Goal: Contribute content

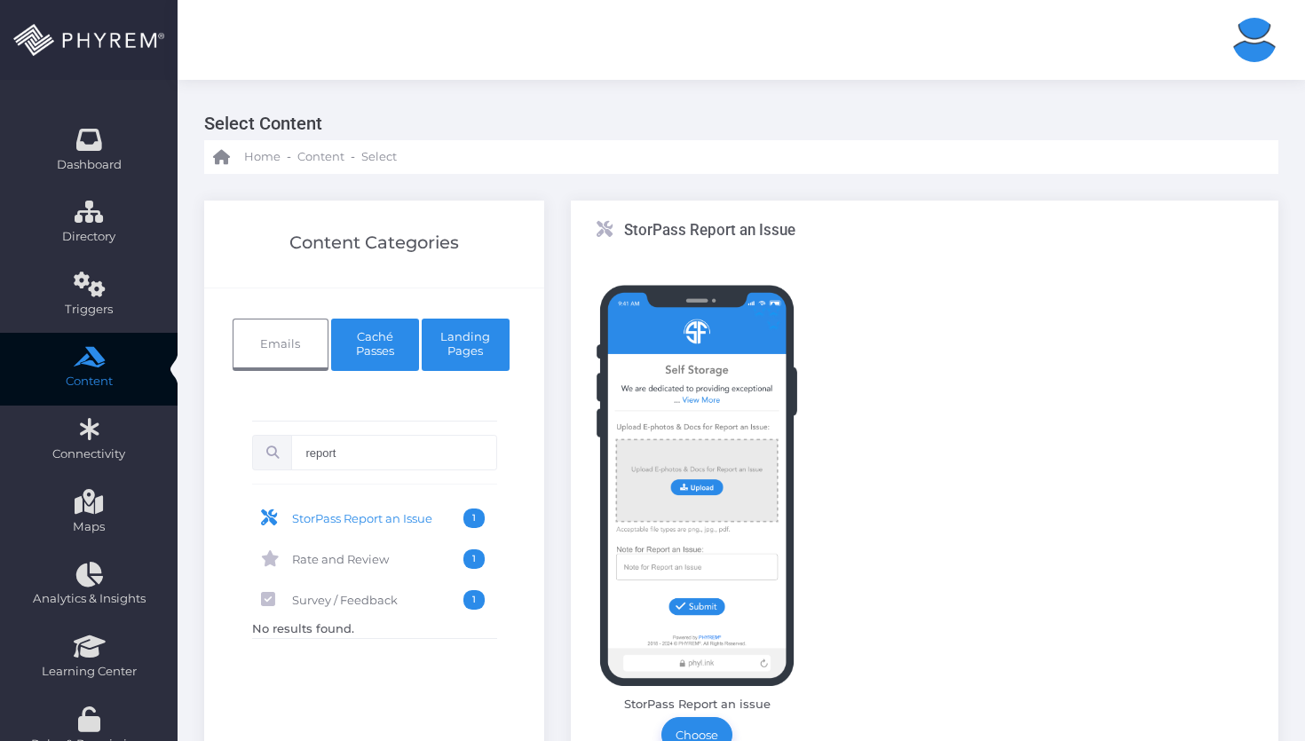
click at [346, 328] on link "Caché Passes" at bounding box center [375, 345] width 88 height 53
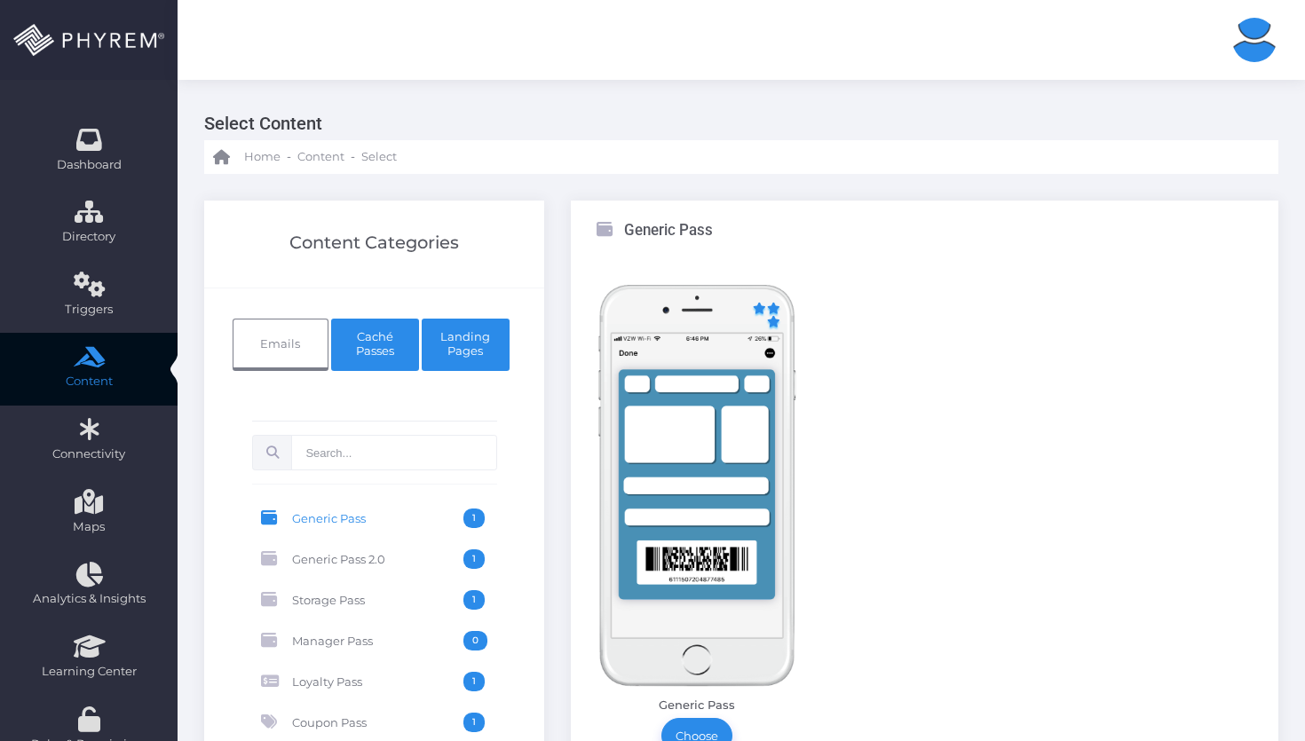
click at [502, 348] on link "Landing Pages" at bounding box center [466, 345] width 88 height 53
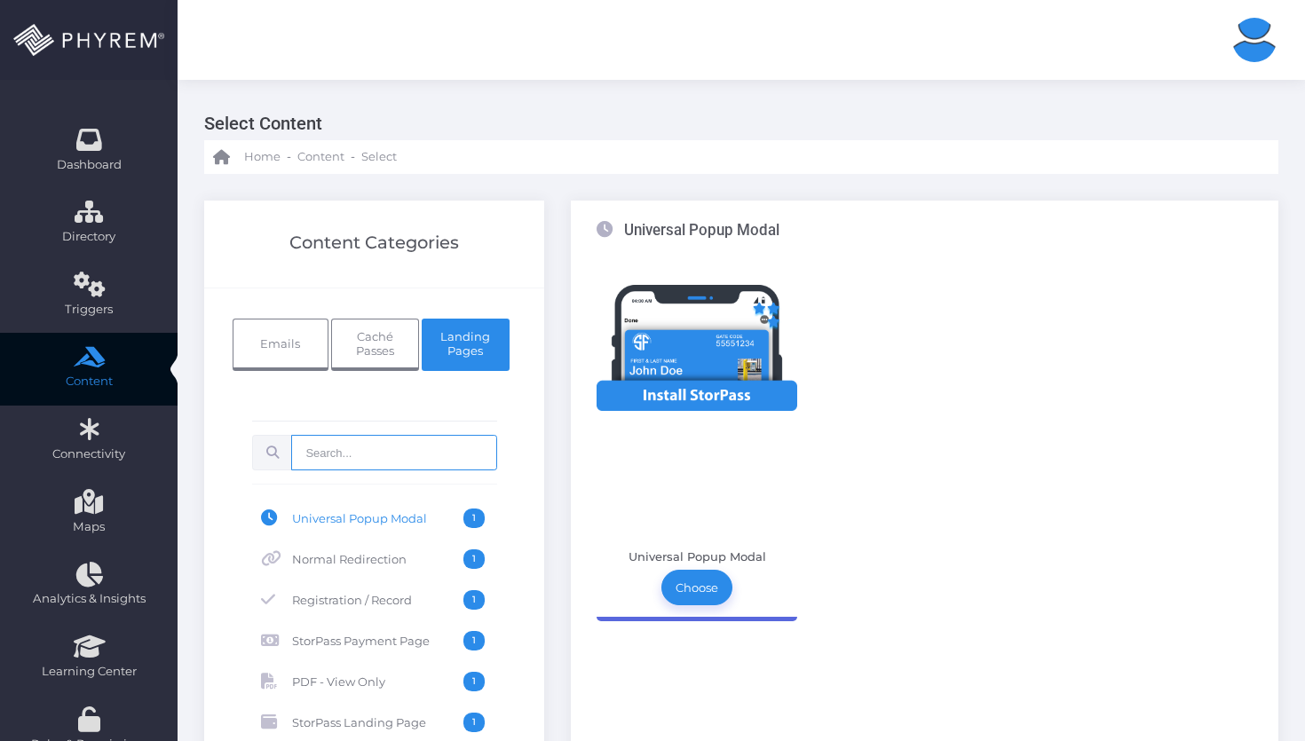
click at [361, 450] on input "text" at bounding box center [393, 453] width 205 height 36
type input "f"
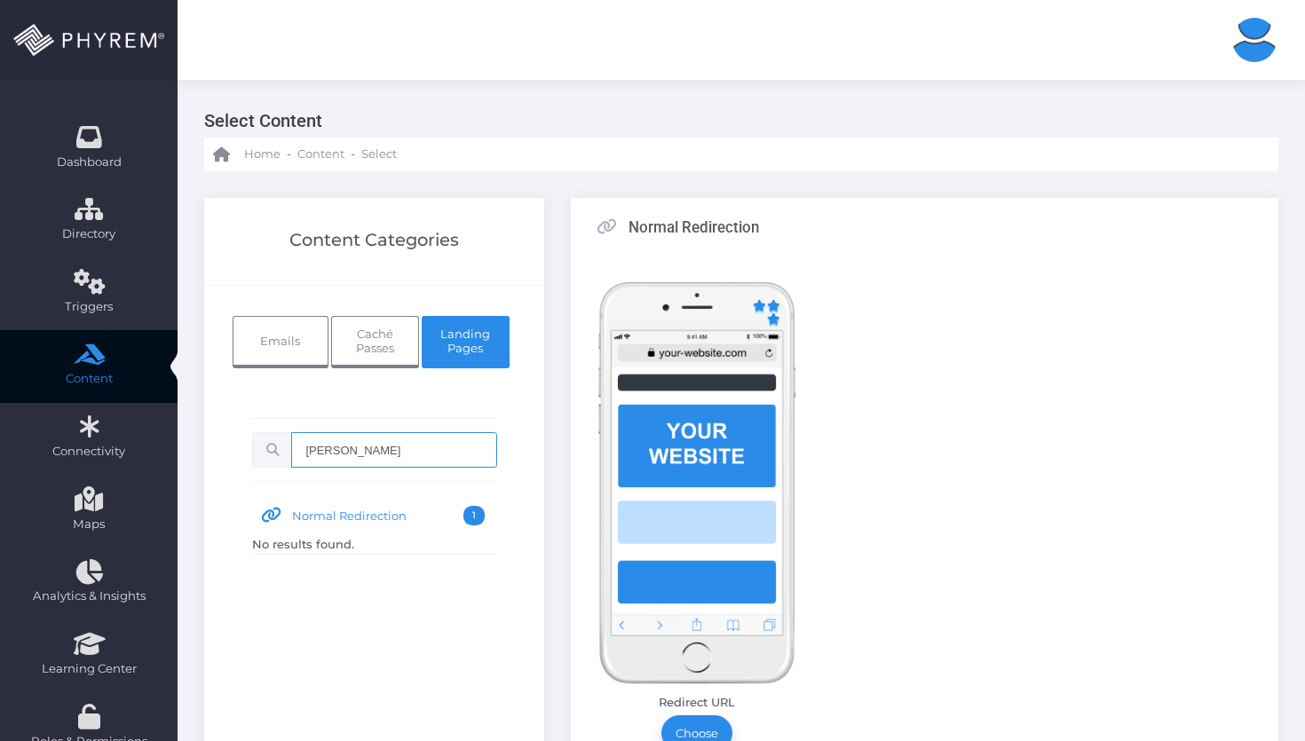
scroll to position [4, 0]
click at [438, 458] on input "[PERSON_NAME]" at bounding box center [393, 450] width 205 height 36
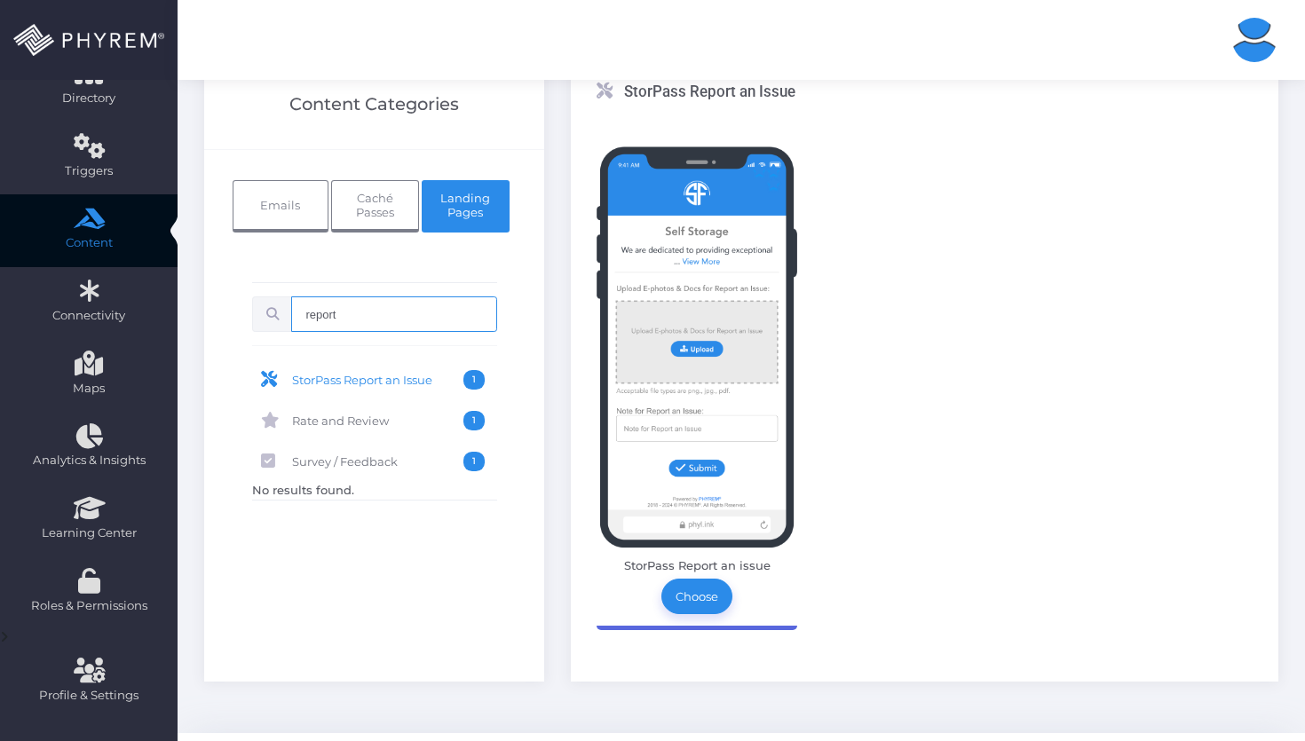
scroll to position [139, 0]
type input "report"
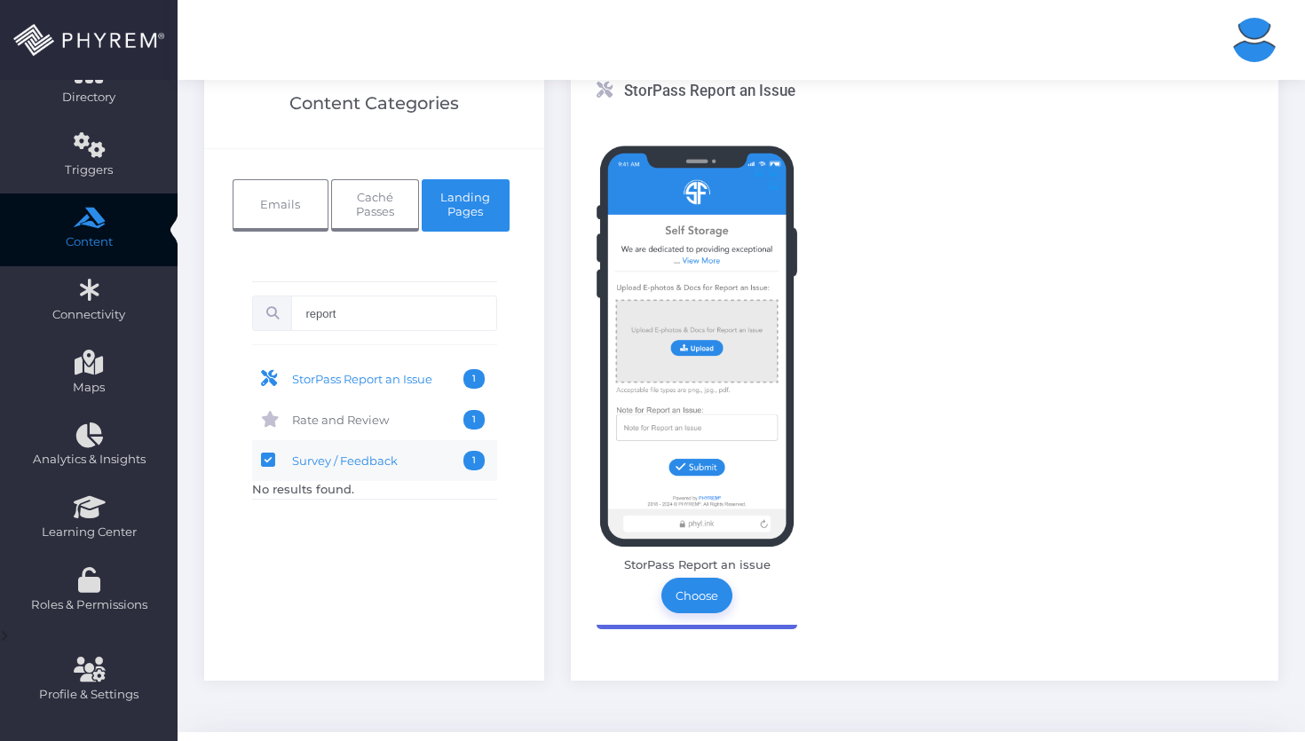
click at [418, 448] on link "Survey / Feedback 1" at bounding box center [374, 460] width 245 height 41
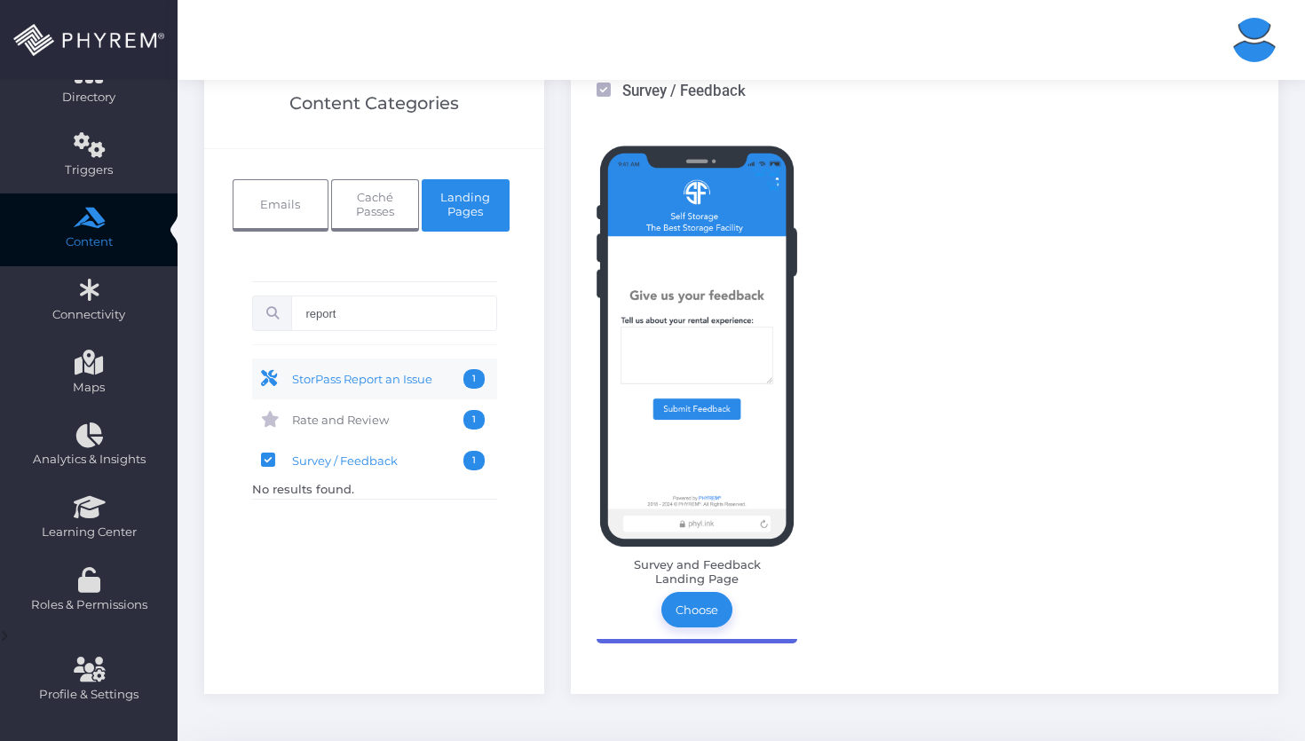
click at [413, 366] on link "StorPass Report an Issue 1" at bounding box center [374, 379] width 245 height 41
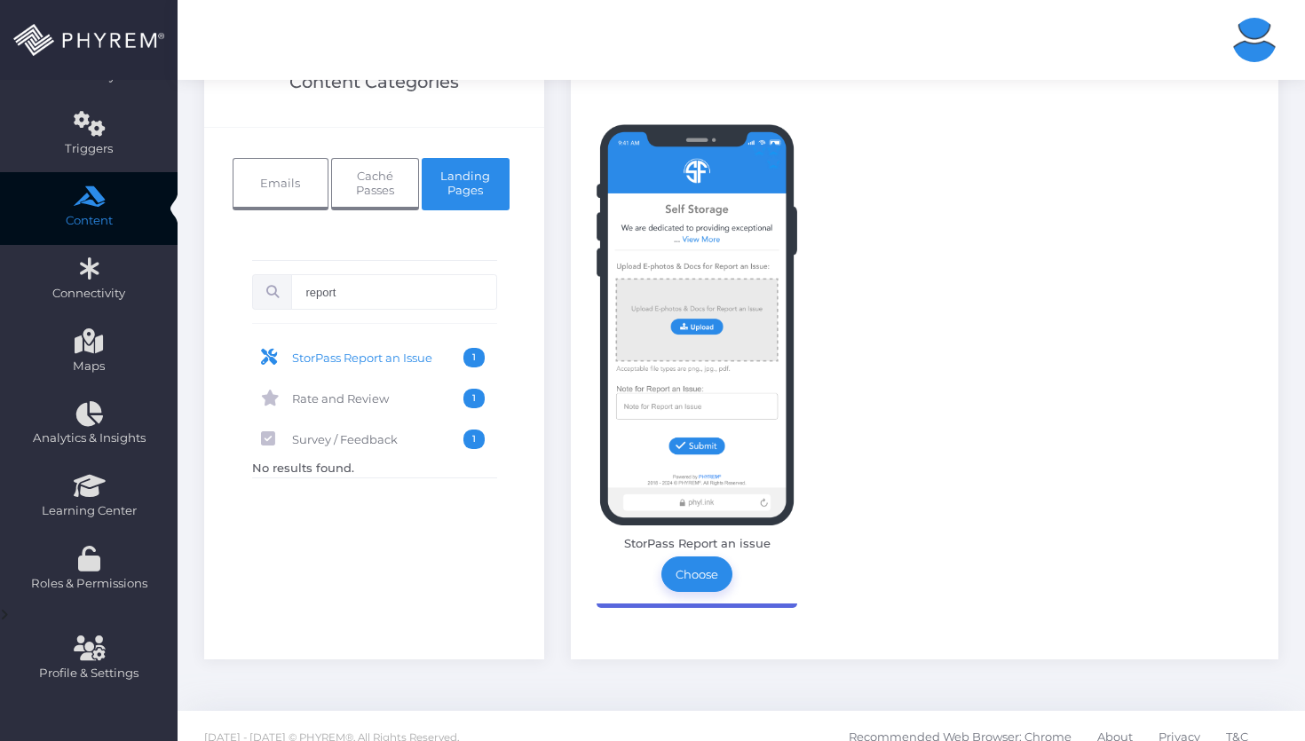
scroll to position [184, 0]
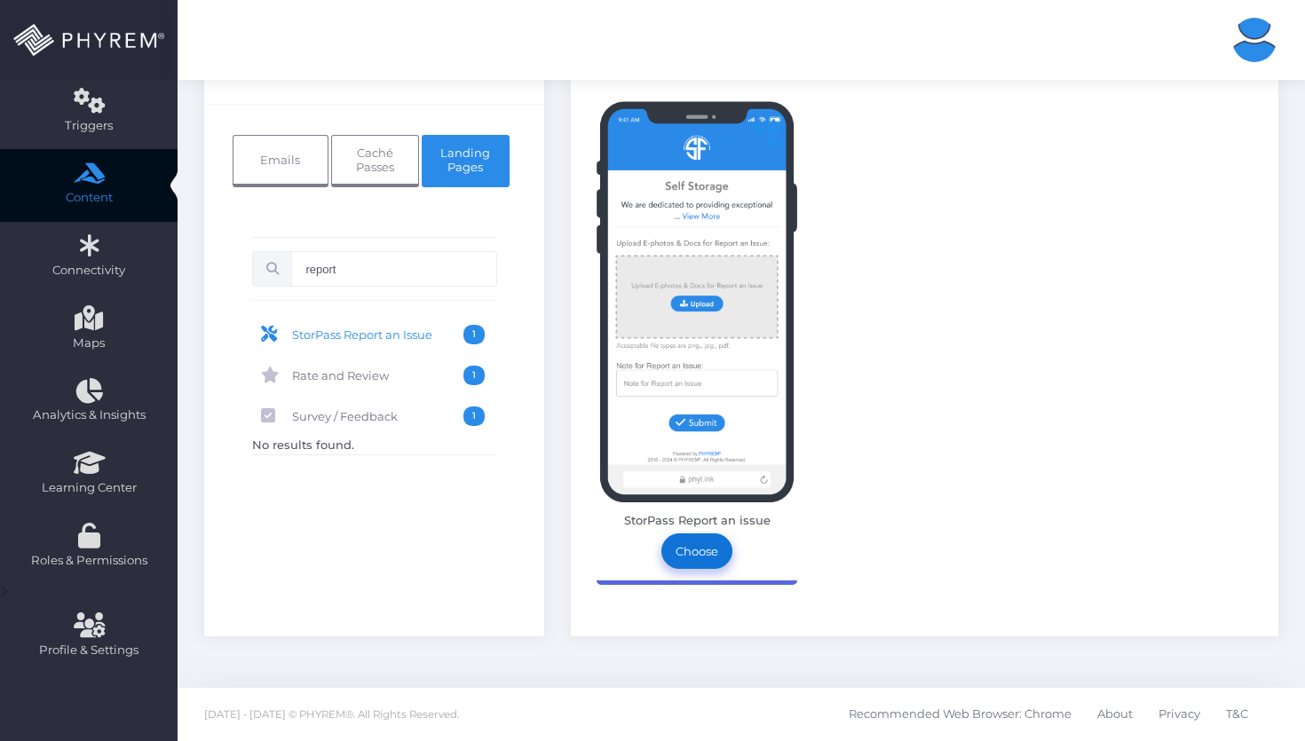
click at [700, 564] on link "Choose" at bounding box center [697, 552] width 71 height 36
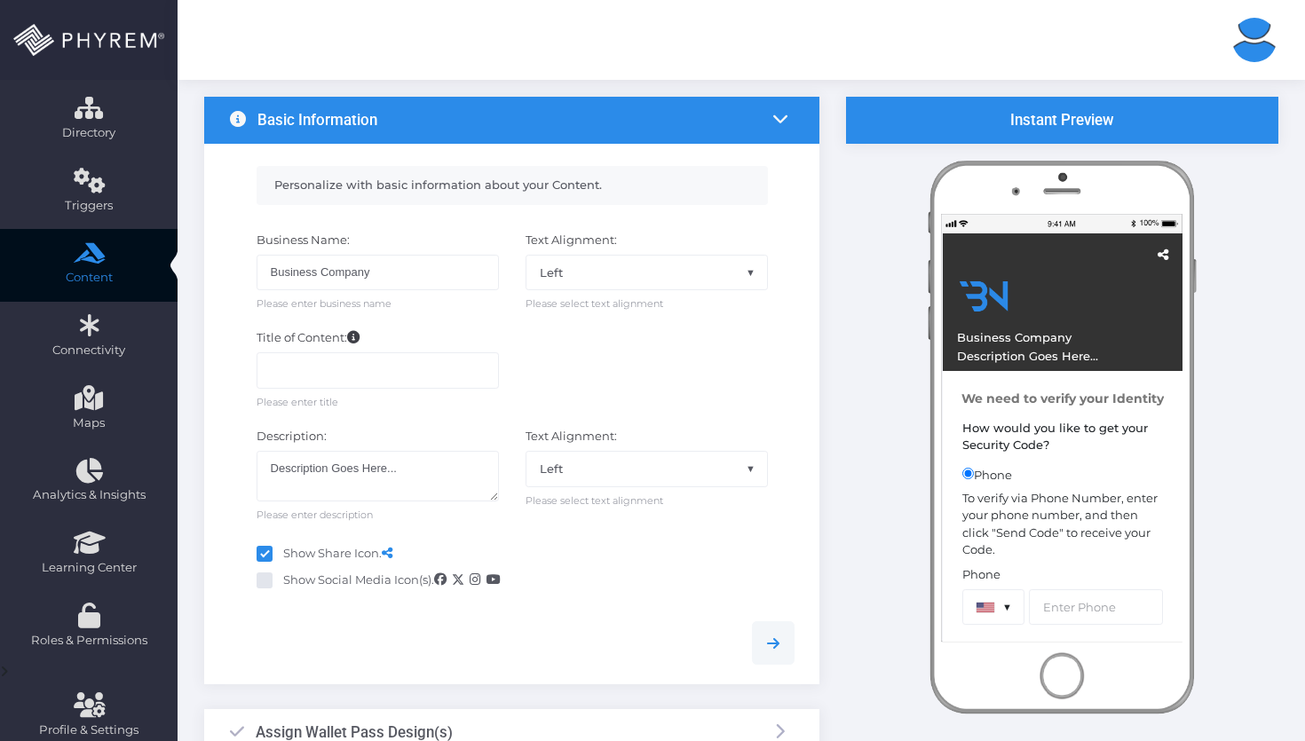
scroll to position [86, 0]
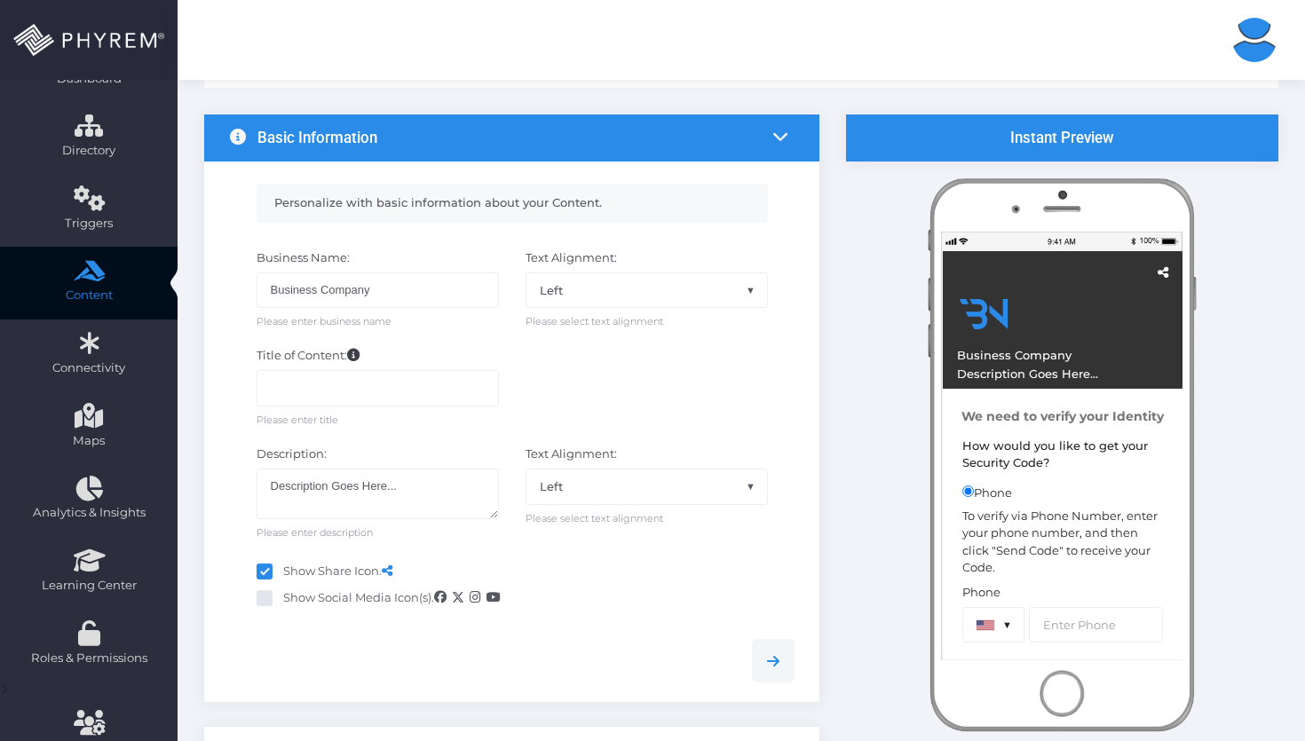
click at [878, 290] on div "Instant Preview Business Company Description Goes Here..." at bounding box center [1062, 678] width 459 height 1127
